Goal: Browse casually: Explore the website without a specific task or goal

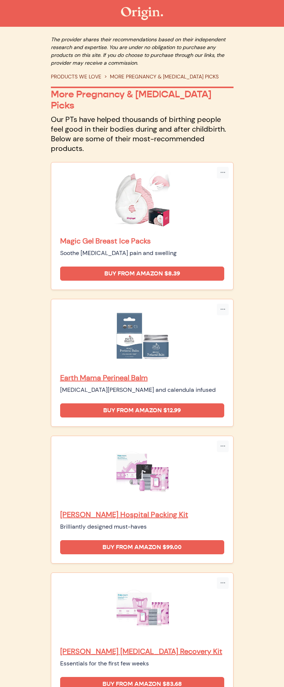
click at [118, 236] on p "Magic Gel Breast Ice Packs" at bounding box center [142, 241] width 164 height 10
click at [117, 373] on p "Earth Mama Perineal Balm" at bounding box center [142, 378] width 164 height 10
click at [128, 510] on p "Frida Mom Hospital Packing Kit" at bounding box center [142, 515] width 164 height 10
click at [133, 647] on p "Frida Mom Postpartum Recovery Kit" at bounding box center [142, 652] width 164 height 10
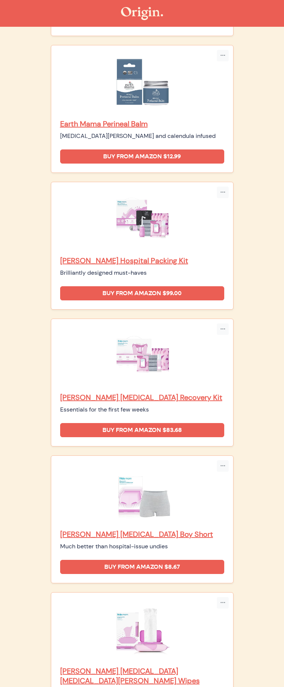
scroll to position [274, 0]
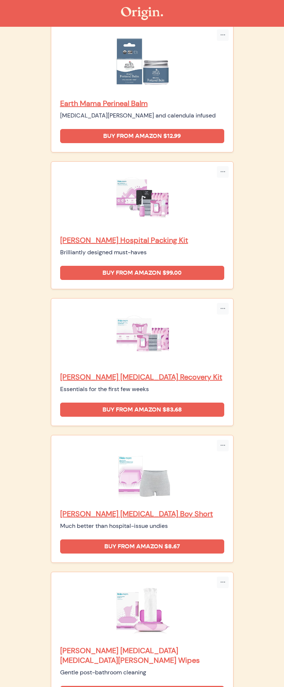
click at [96, 646] on p "Frida Mom Postpartum Witch Hazel Wipes" at bounding box center [142, 655] width 164 height 19
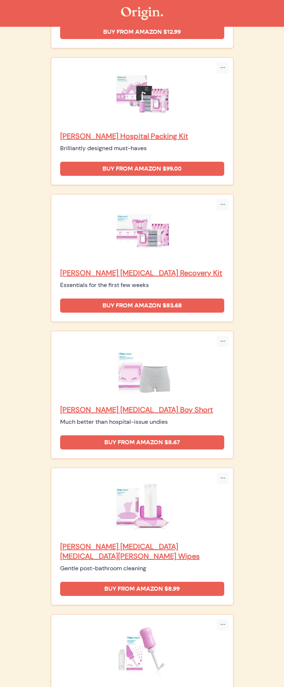
scroll to position [395, 0]
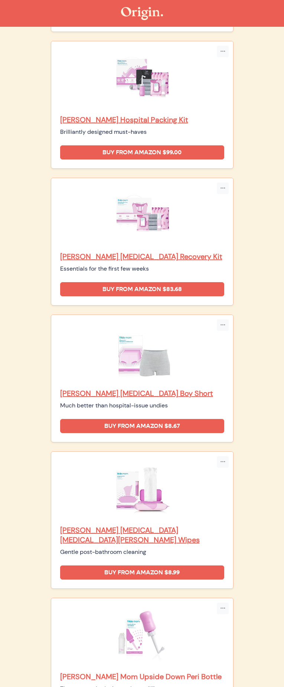
click at [103, 672] on p "Frida Mom Upside Down Peri Bottle" at bounding box center [142, 677] width 164 height 10
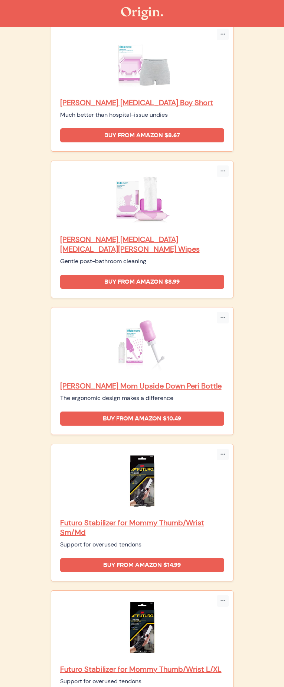
scroll to position [764, 0]
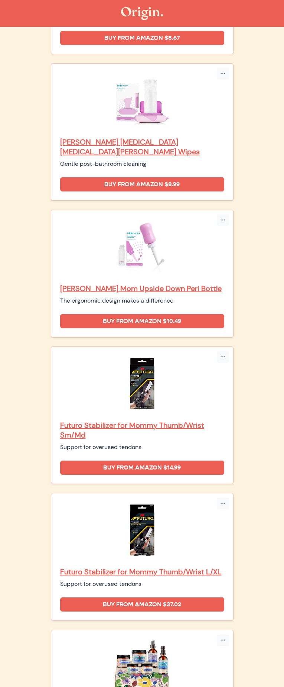
scroll to position [815, 0]
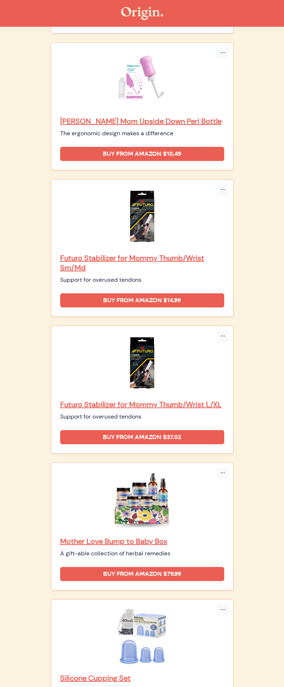
scroll to position [963, 0]
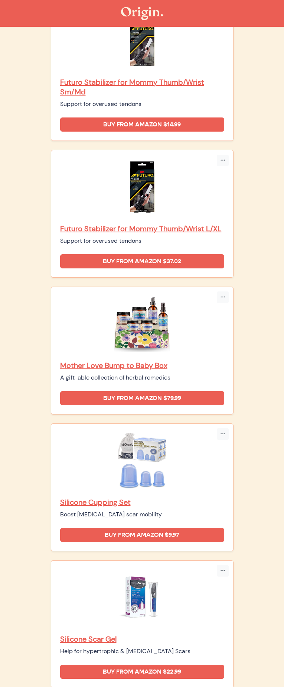
scroll to position [1130, 0]
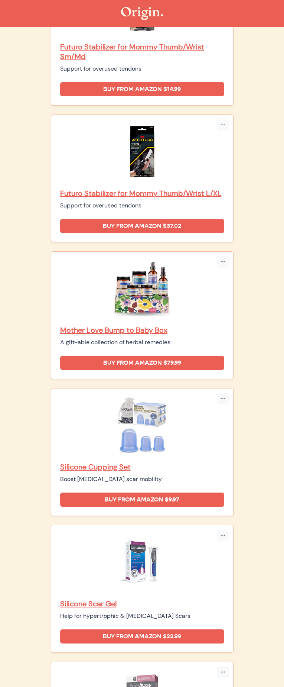
scroll to position [1170, 0]
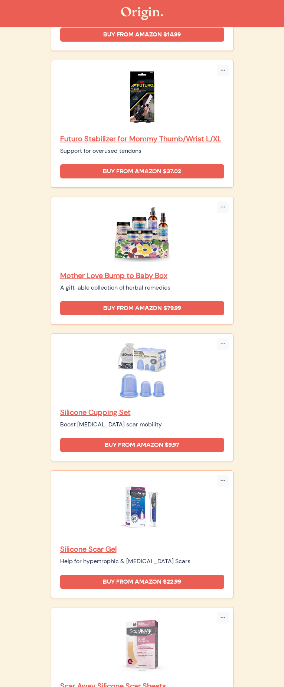
scroll to position [1243, 0]
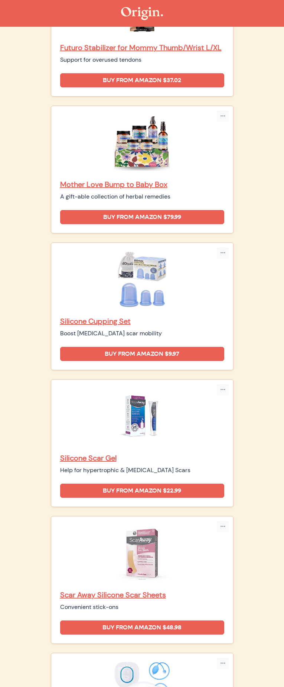
scroll to position [1333, 0]
